Goal: Submit feedback/report problem

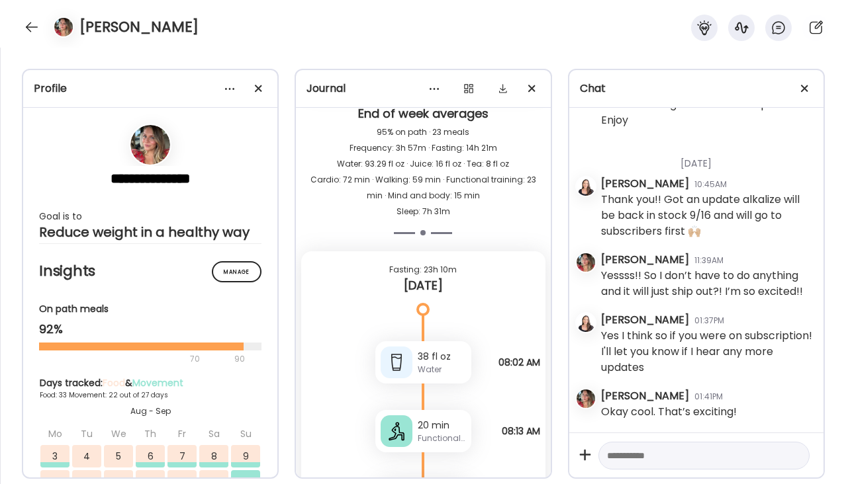
scroll to position [44490, 0]
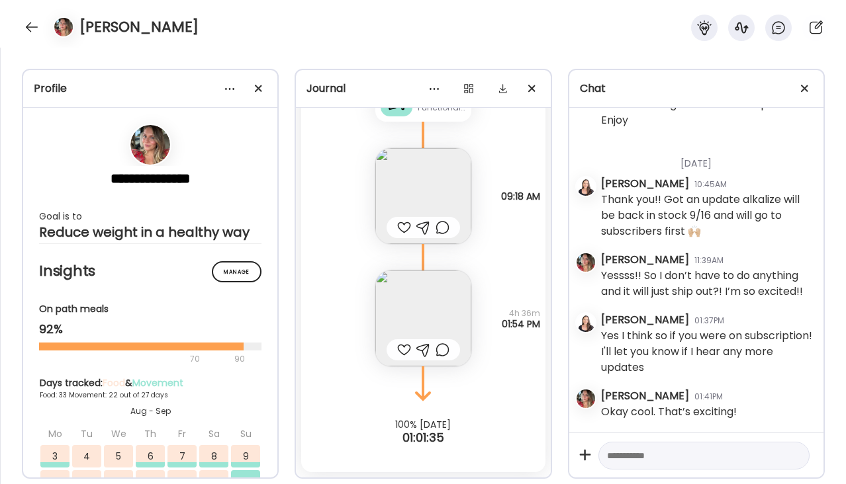
click at [433, 187] on img at bounding box center [423, 196] width 96 height 96
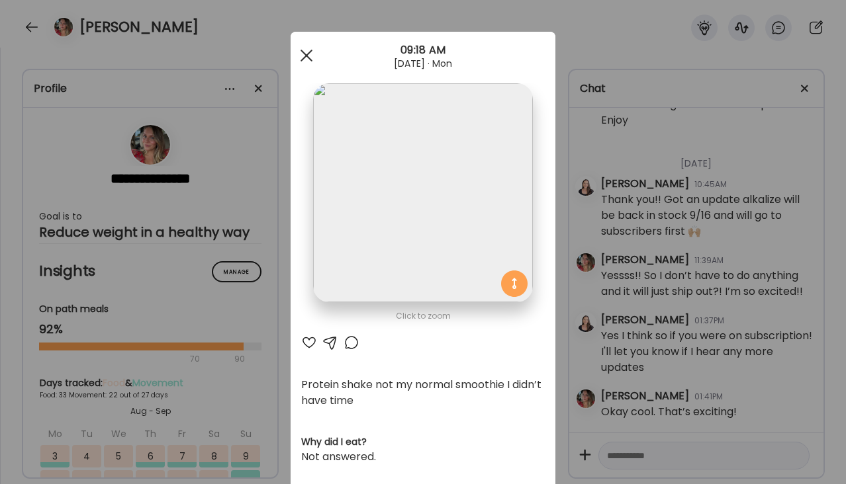
click at [305, 54] on div at bounding box center [306, 55] width 26 height 26
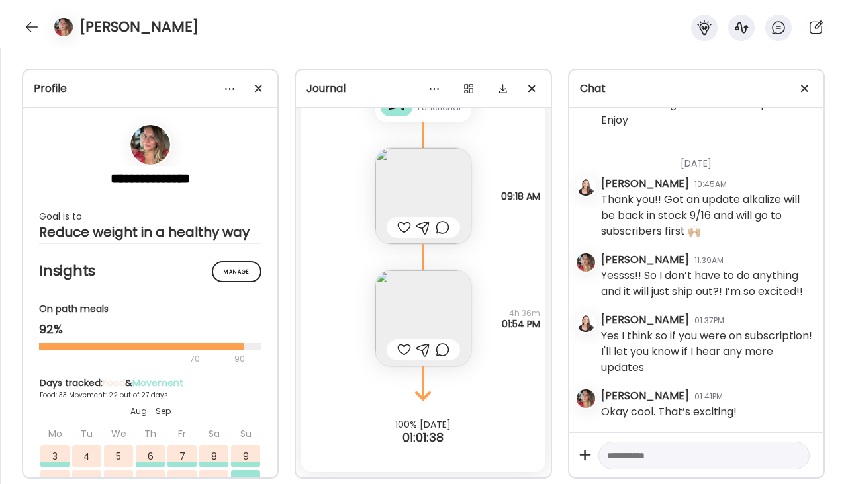
click at [437, 320] on img at bounding box center [423, 319] width 96 height 96
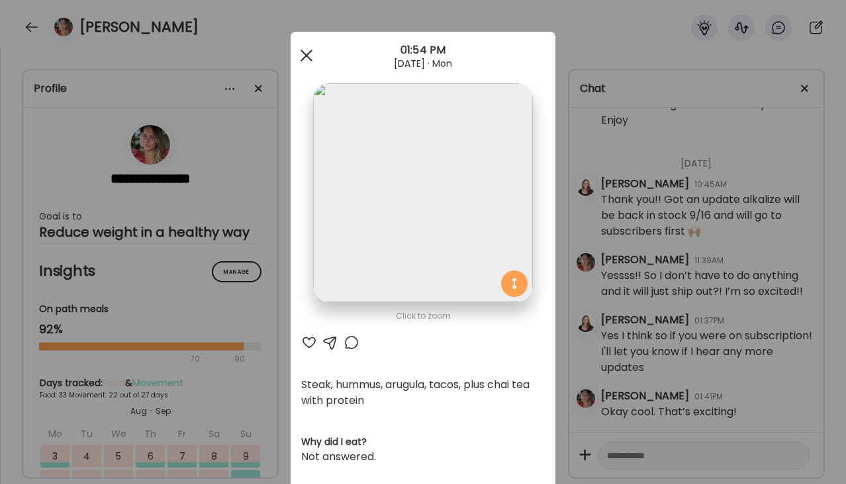
click at [298, 64] on div at bounding box center [306, 55] width 26 height 26
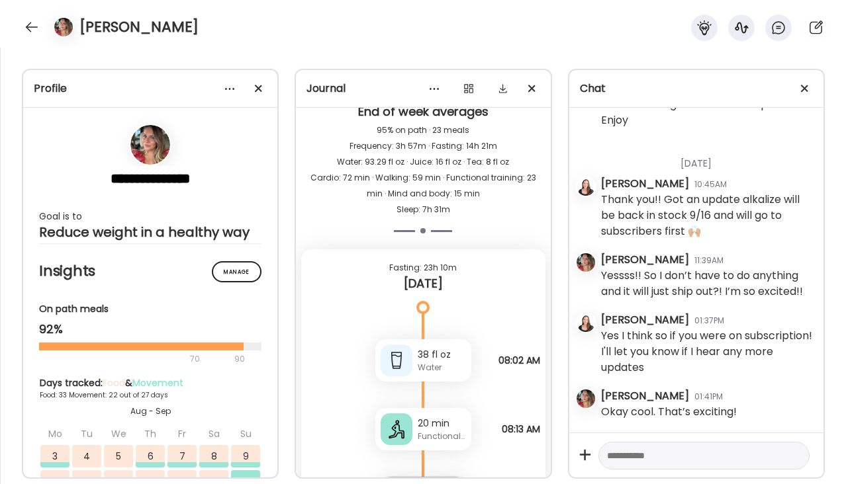
scroll to position [44162, 0]
click at [455, 433] on div "Functional training" at bounding box center [441, 436] width 48 height 12
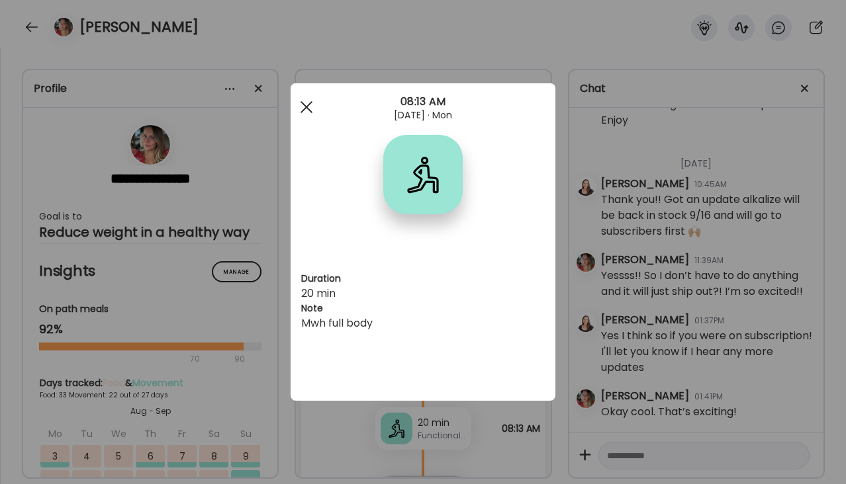
click at [301, 104] on div at bounding box center [306, 107] width 26 height 26
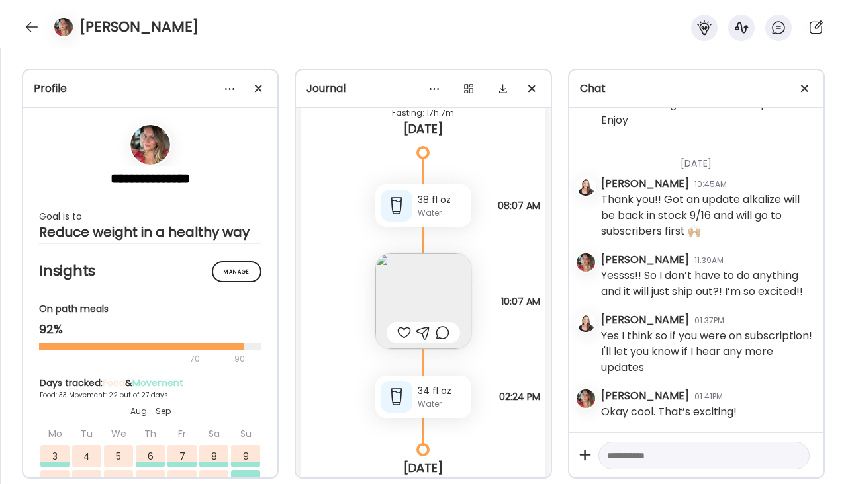
click at [437, 277] on img at bounding box center [423, 301] width 96 height 96
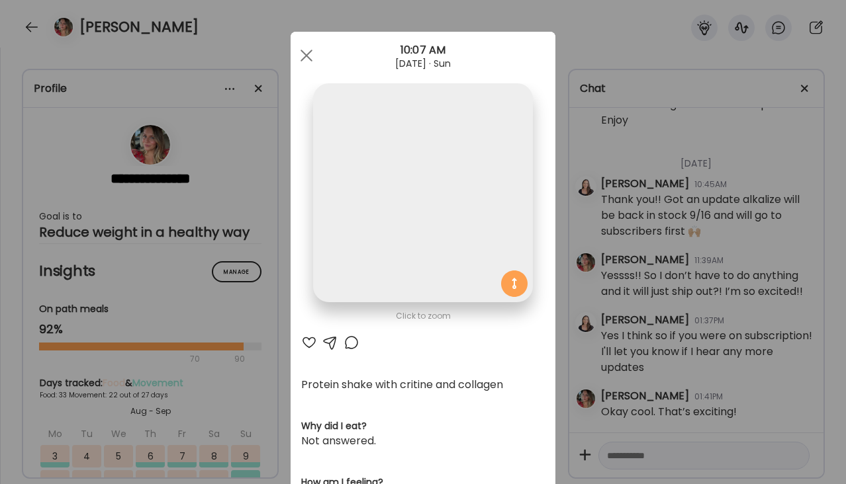
scroll to position [43726, 0]
click at [298, 50] on div at bounding box center [306, 55] width 26 height 26
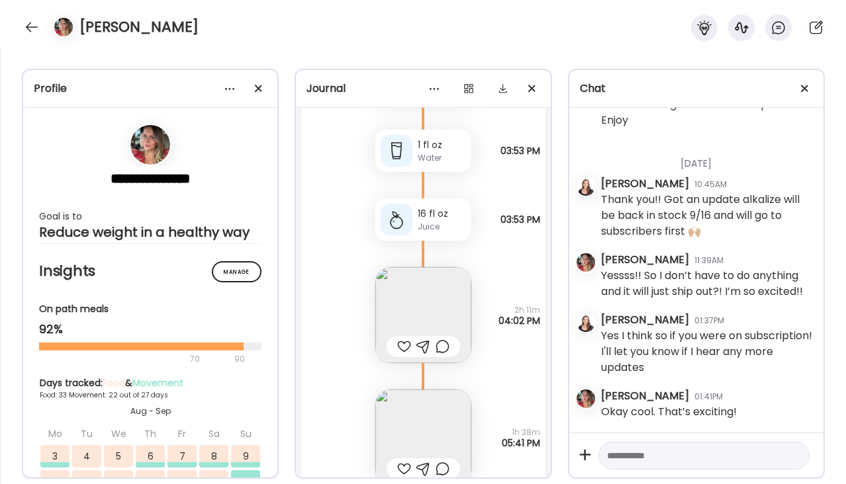
scroll to position [41624, 0]
click at [444, 421] on img at bounding box center [423, 440] width 96 height 96
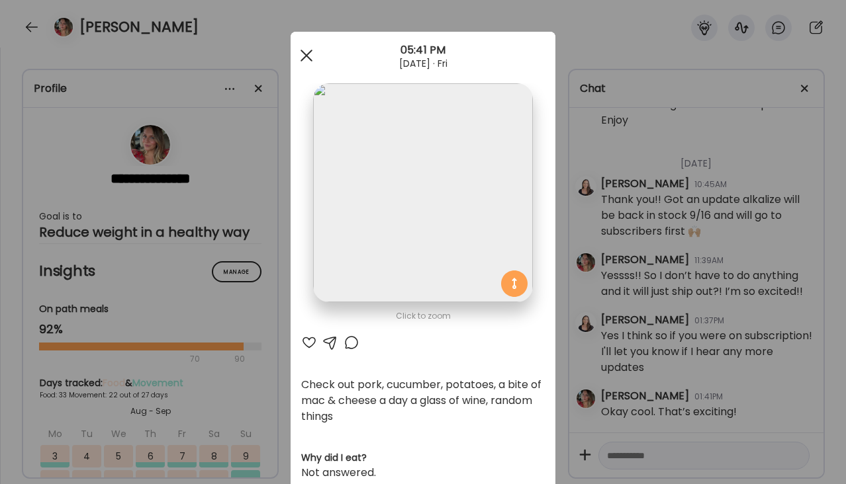
click at [294, 48] on div at bounding box center [306, 55] width 26 height 26
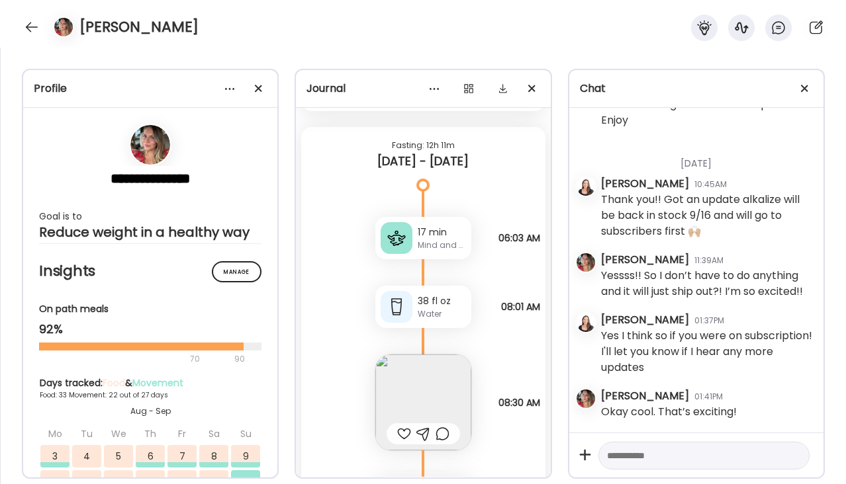
scroll to position [40951, 0]
click at [676, 464] on div at bounding box center [703, 456] width 211 height 28
click at [677, 458] on textarea at bounding box center [692, 456] width 170 height 16
type textarea "**********"
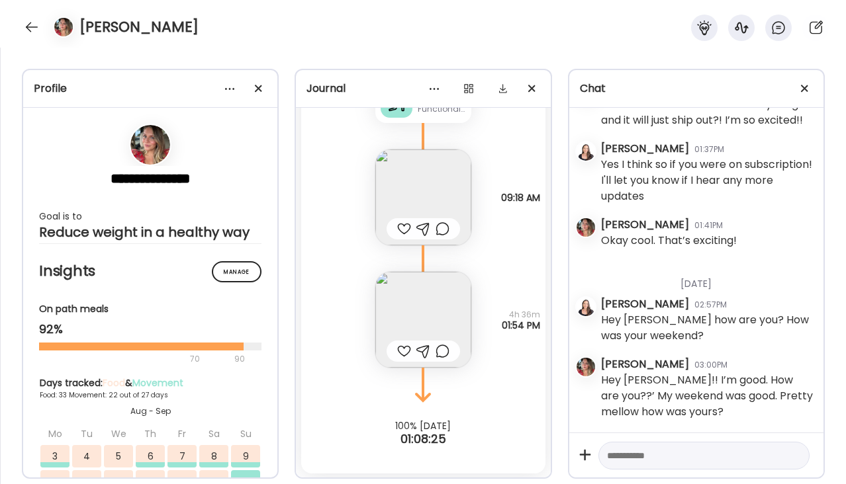
scroll to position [44490, 0]
click at [648, 458] on textarea at bounding box center [692, 456] width 170 height 16
type textarea "*"
click at [666, 451] on textarea "******" at bounding box center [692, 456] width 170 height 16
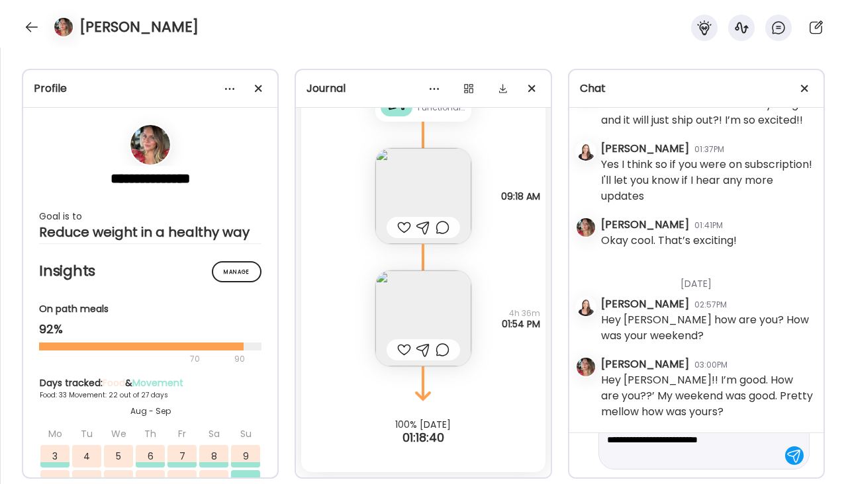
scroll to position [63, 0]
drag, startPoint x: 674, startPoint y: 459, endPoint x: 626, endPoint y: 445, distance: 50.4
click at [626, 445] on textarea "**********" at bounding box center [692, 423] width 170 height 79
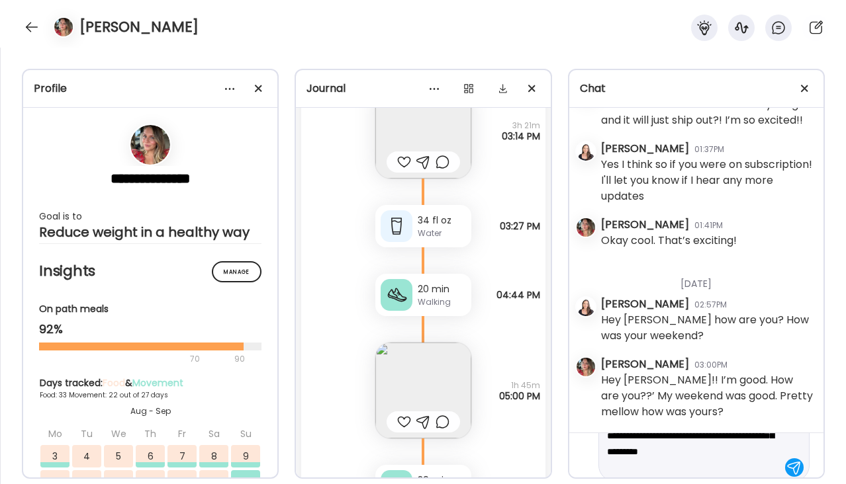
scroll to position [43101, 0]
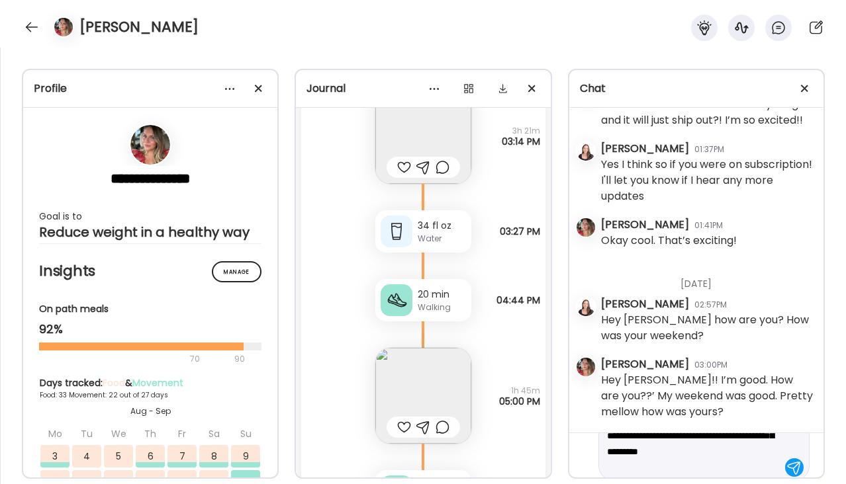
click at [429, 392] on img at bounding box center [423, 396] width 96 height 96
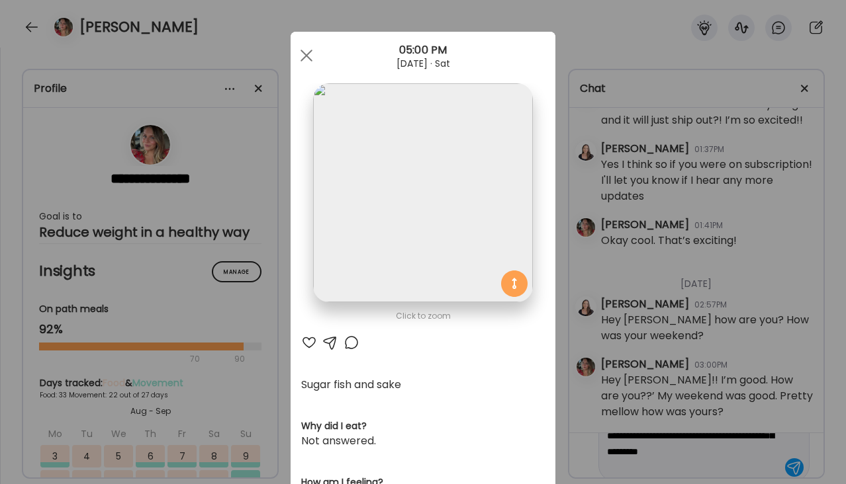
type textarea "**********"
click at [625, 341] on div "Ate Coach Dashboard Wahoo! It’s official Take a moment to set up your Coach Pro…" at bounding box center [423, 242] width 846 height 484
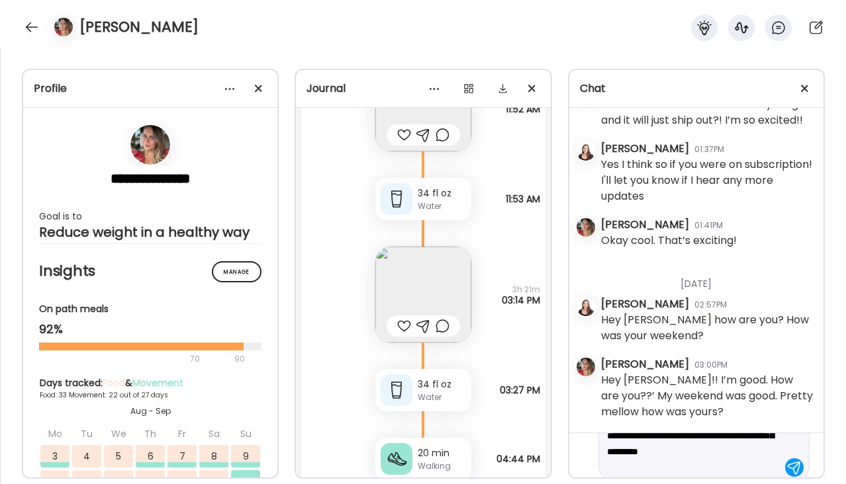
scroll to position [42902, 0]
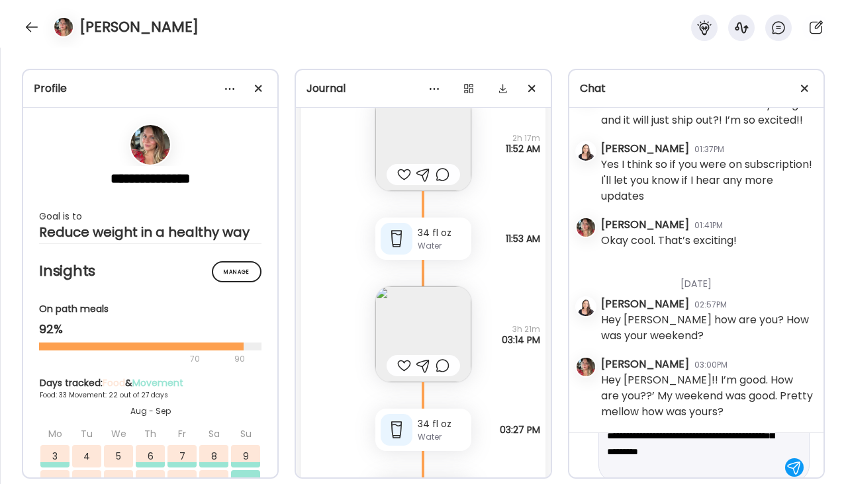
click at [453, 334] on img at bounding box center [423, 334] width 96 height 96
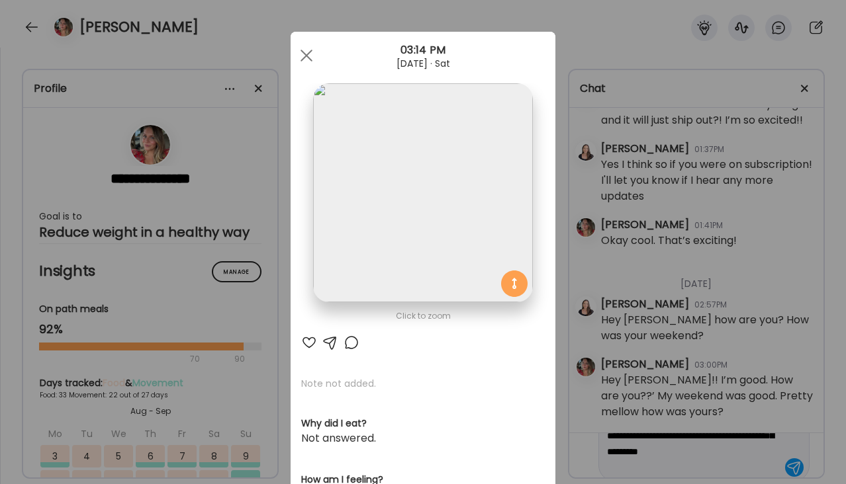
click at [721, 304] on div "Ate Coach Dashboard Wahoo! It’s official Take a moment to set up your Coach Pro…" at bounding box center [423, 242] width 846 height 484
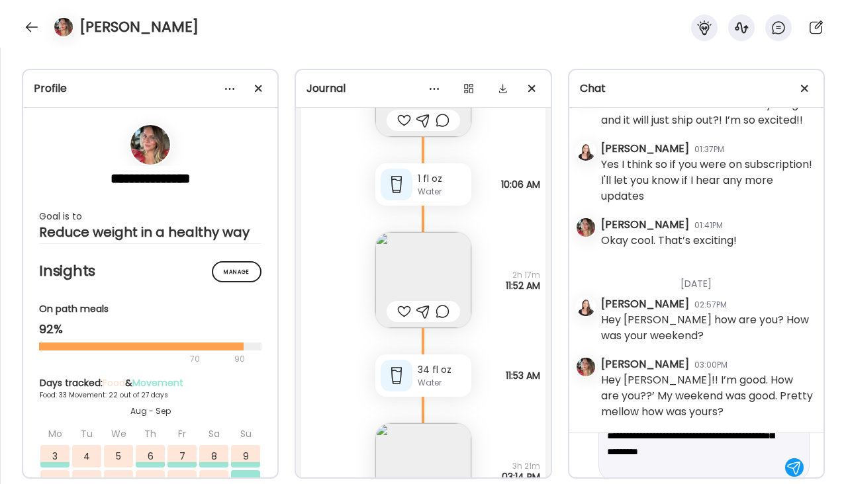
scroll to position [42762, 0]
click at [443, 280] on img at bounding box center [423, 284] width 96 height 96
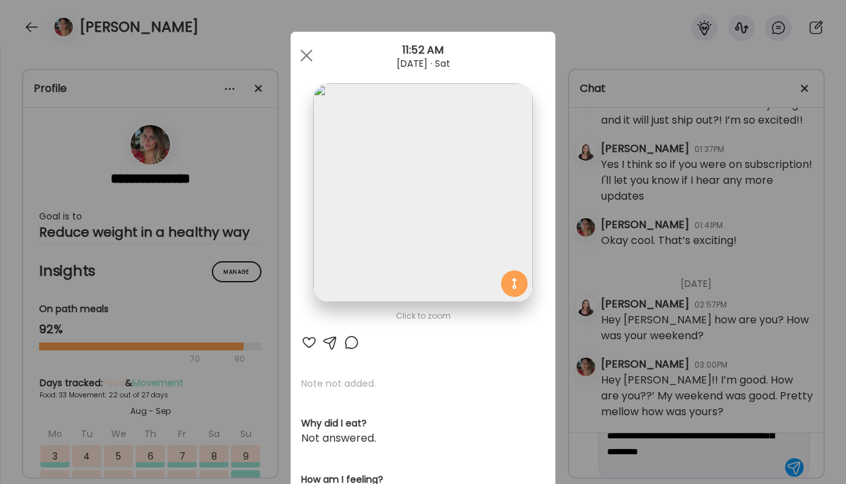
click at [601, 261] on div "Ate Coach Dashboard Wahoo! It’s official Take a moment to set up your Coach Pro…" at bounding box center [423, 242] width 846 height 484
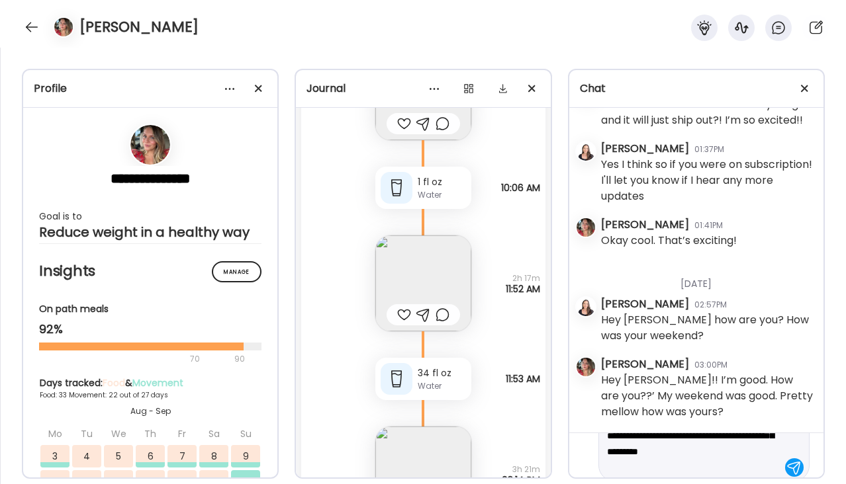
click at [693, 470] on textarea "**********" at bounding box center [692, 444] width 170 height 64
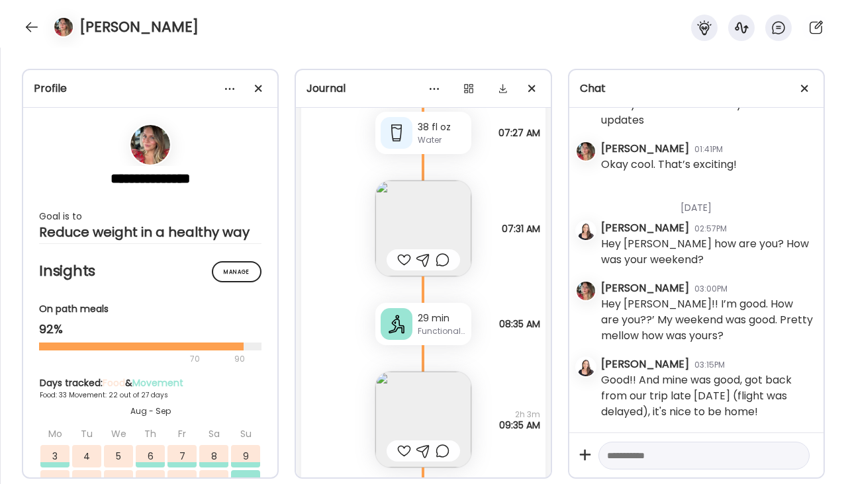
scroll to position [42427, 0]
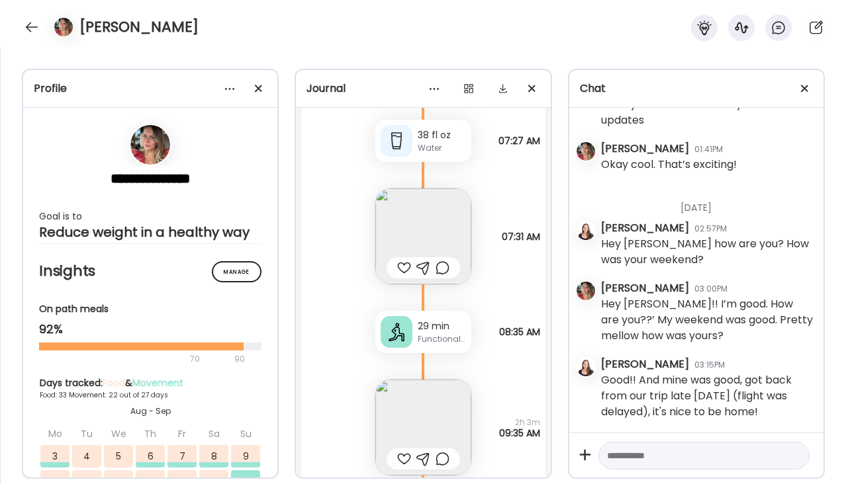
click at [449, 430] on img at bounding box center [423, 428] width 96 height 96
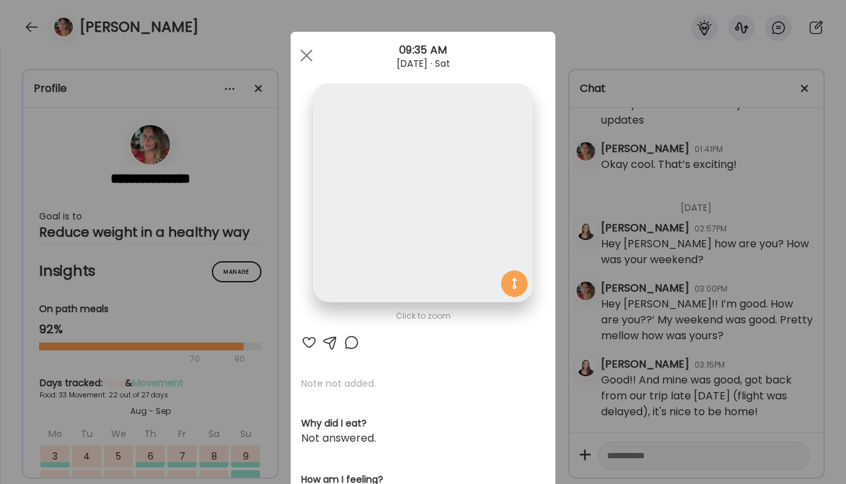
scroll to position [42428, 0]
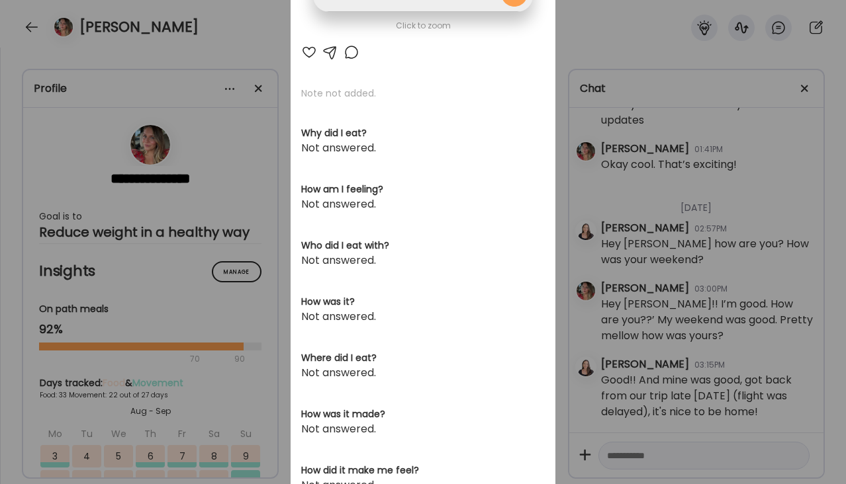
click at [595, 301] on div "Ate Coach Dashboard Wahoo! It’s official Take a moment to set up your Coach Pro…" at bounding box center [423, 242] width 846 height 484
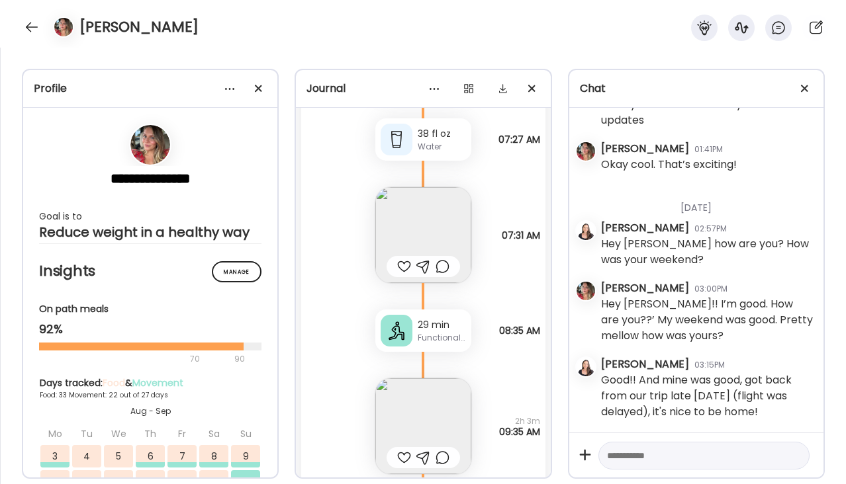
scroll to position [299, 0]
